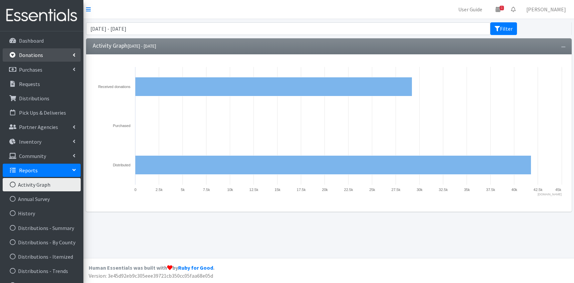
click at [40, 56] on p "Donations" at bounding box center [31, 55] width 24 height 7
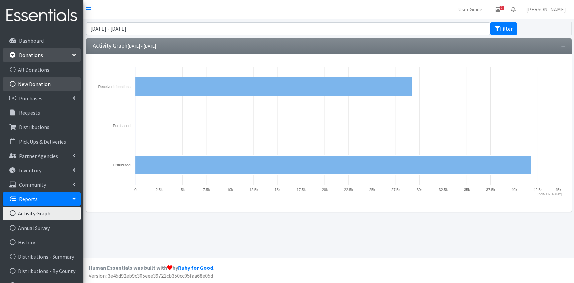
click at [33, 85] on link "New Donation" at bounding box center [42, 83] width 78 height 13
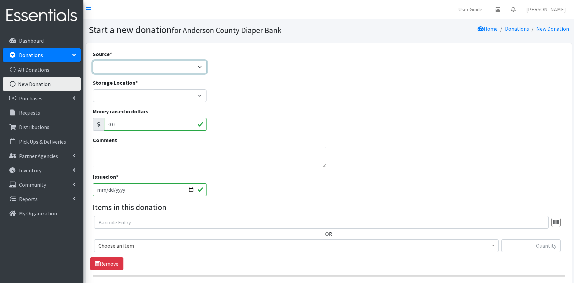
click at [93, 61] on select "Product Drive Manufacturer Donation Site Misc. Donation" at bounding box center [150, 67] width 114 height 13
select select "Donation Site"
click option "Donation Site" at bounding box center [0, 0] width 0 height 0
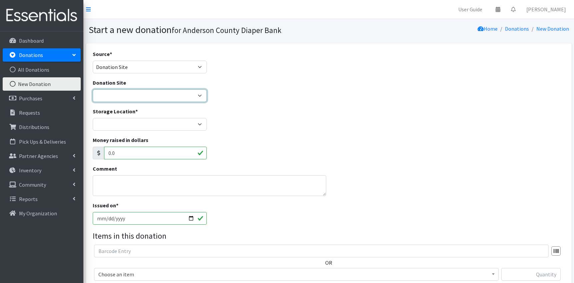
click at [93, 89] on select "AIM Anderson Pregnancy Care Divine Hospice Homeland Park Primary Hope Fellowshi…" at bounding box center [150, 95] width 114 height 13
select select "833"
click option "Hope Fellowship" at bounding box center [0, 0] width 0 height 0
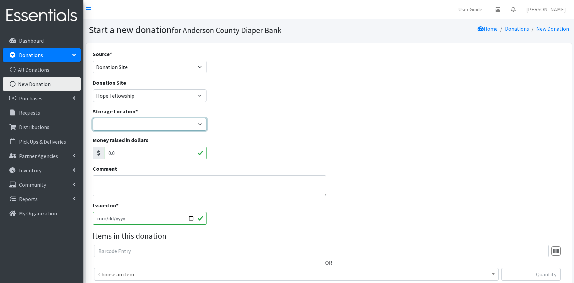
click at [93, 118] on select "ACDB Main Storage Anderson Pregnancy Care NewSpring Collection United Way Zoe's…" at bounding box center [150, 124] width 114 height 13
select select "283"
click option "ACDB Main Storage" at bounding box center [0, 0] width 0 height 0
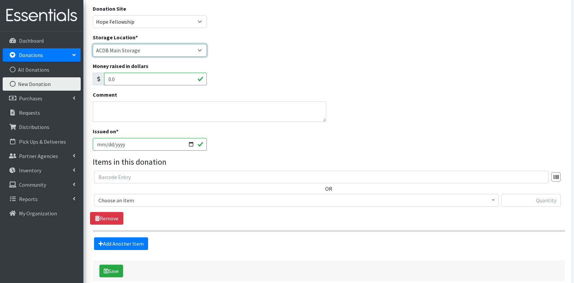
scroll to position [109, 0]
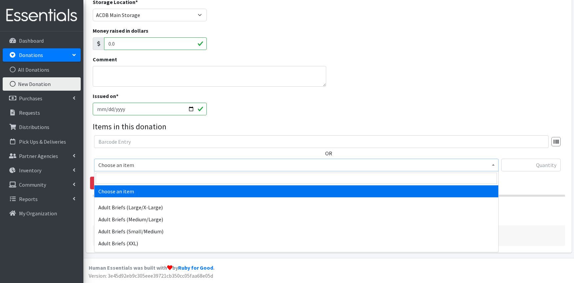
click at [151, 168] on span "Choose an item" at bounding box center [296, 165] width 396 height 9
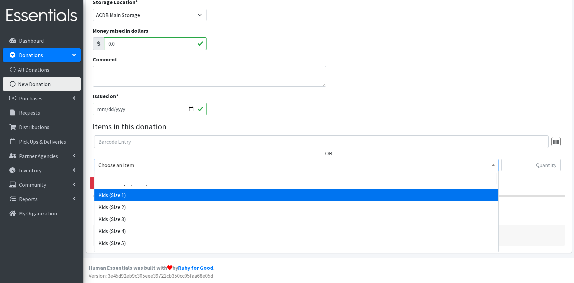
scroll to position [325, 0]
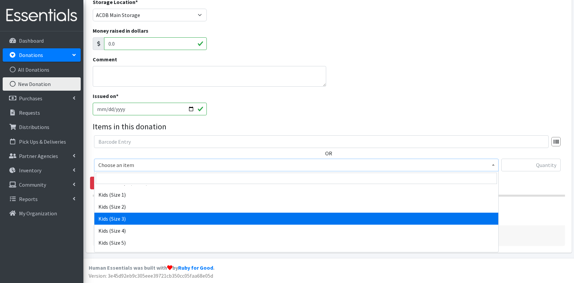
select select "9733"
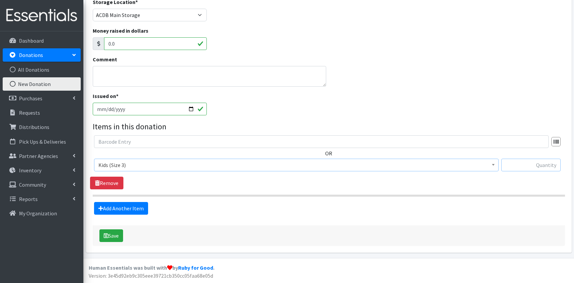
click at [518, 165] on input "text" at bounding box center [531, 165] width 59 height 13
type input "210"
click at [110, 237] on button "Save" at bounding box center [111, 236] width 24 height 13
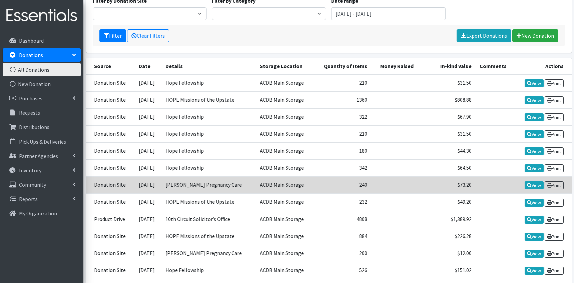
scroll to position [194, 0]
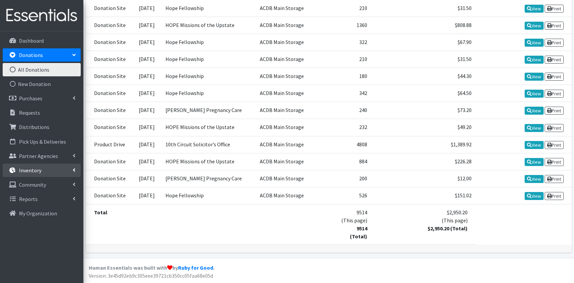
click at [38, 166] on link "Inventory" at bounding box center [42, 170] width 78 height 13
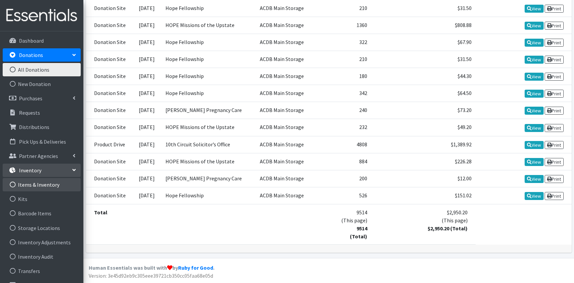
click at [31, 184] on link "Items & Inventory" at bounding box center [42, 184] width 78 height 13
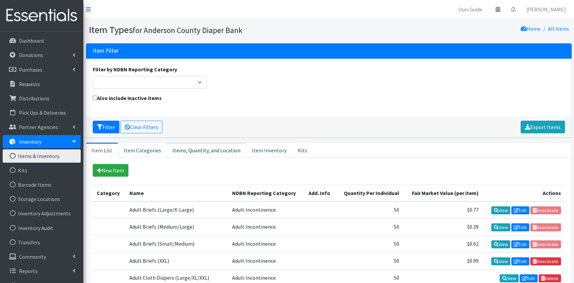
click at [205, 153] on link "Items, Quantity, and Location" at bounding box center [206, 150] width 79 height 15
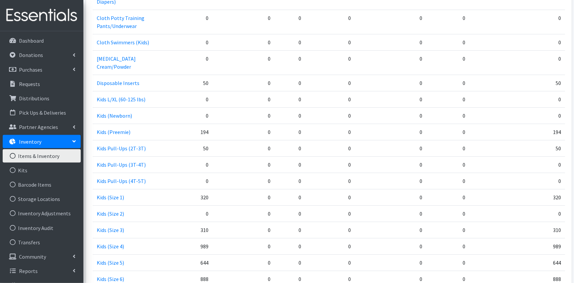
scroll to position [499, 0]
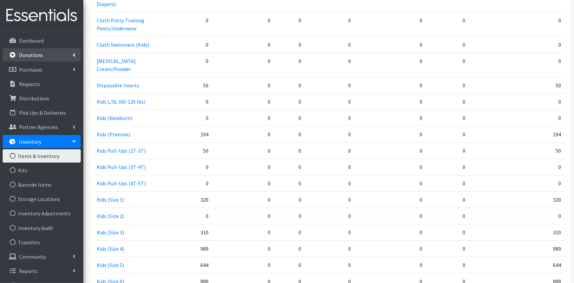
click at [42, 55] on p "Donations" at bounding box center [31, 55] width 24 height 7
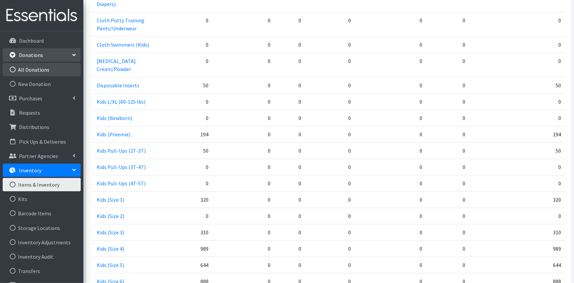
click at [22, 71] on link "All Donations" at bounding box center [42, 69] width 78 height 13
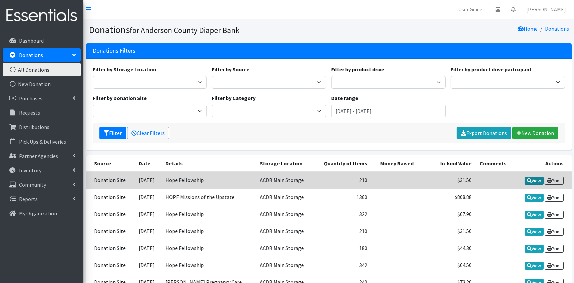
click at [533, 180] on link "View" at bounding box center [534, 181] width 19 height 8
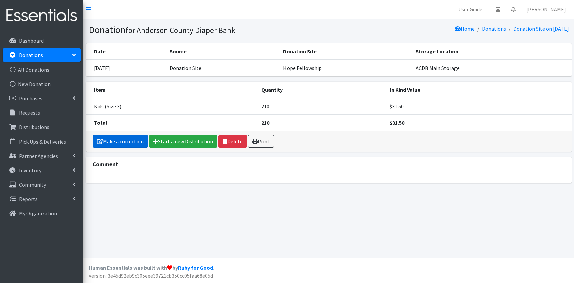
click at [121, 139] on link "Make a correction" at bounding box center [120, 141] width 55 height 13
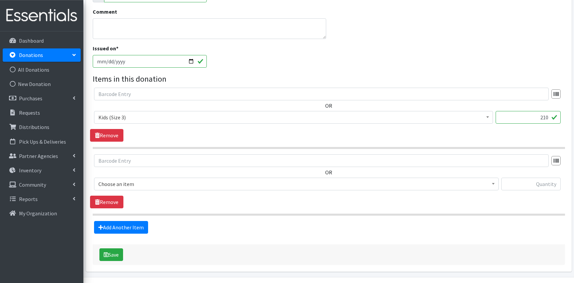
scroll to position [163, 0]
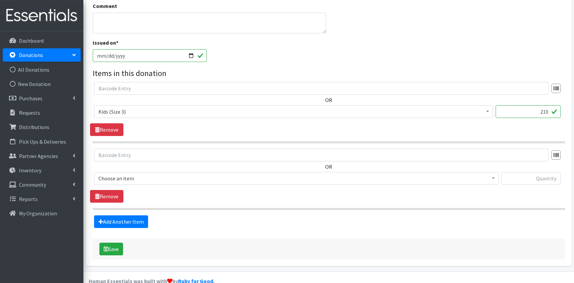
click at [159, 182] on span "Choose an item" at bounding box center [296, 178] width 396 height 9
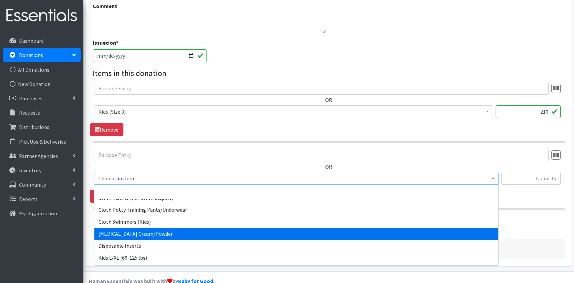
scroll to position [222, 0]
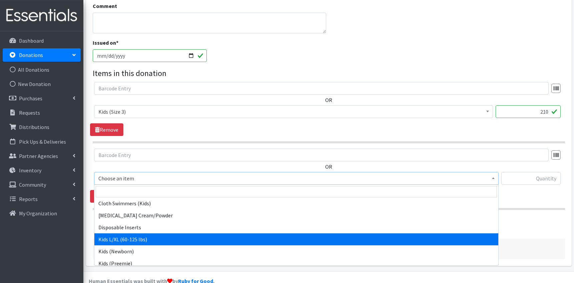
select select "9760"
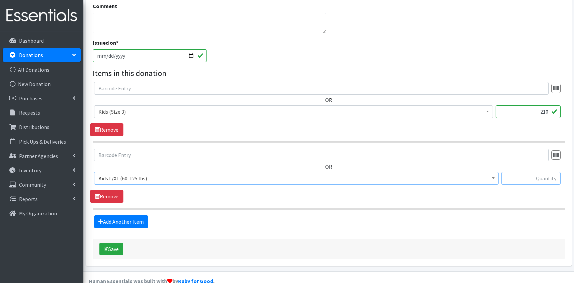
click at [532, 181] on input "text" at bounding box center [531, 178] width 59 height 13
type input "240"
click at [115, 244] on button "Save" at bounding box center [111, 249] width 24 height 13
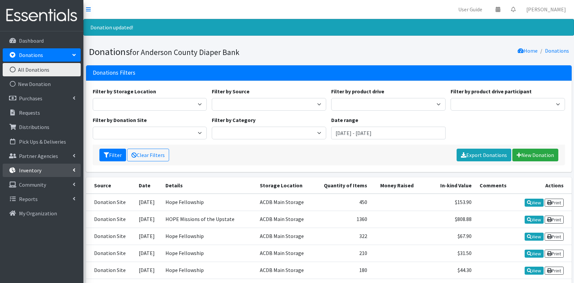
click at [41, 170] on link "Inventory" at bounding box center [42, 170] width 78 height 13
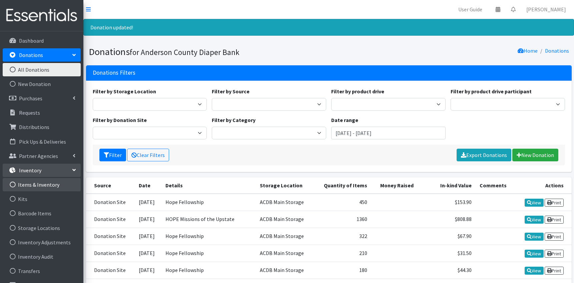
click at [28, 183] on link "Items & Inventory" at bounding box center [42, 184] width 78 height 13
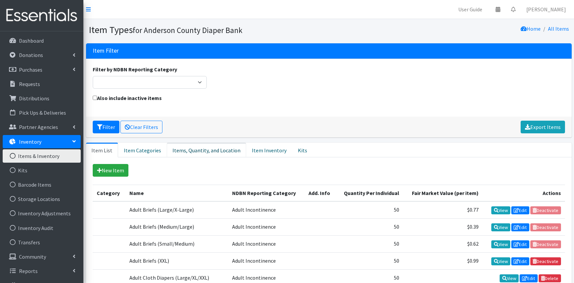
click at [186, 146] on link "Items, Quantity, and Location" at bounding box center [206, 150] width 79 height 15
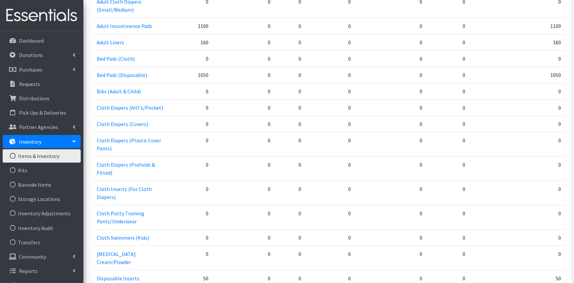
scroll to position [275, 0]
